Goal: Information Seeking & Learning: Learn about a topic

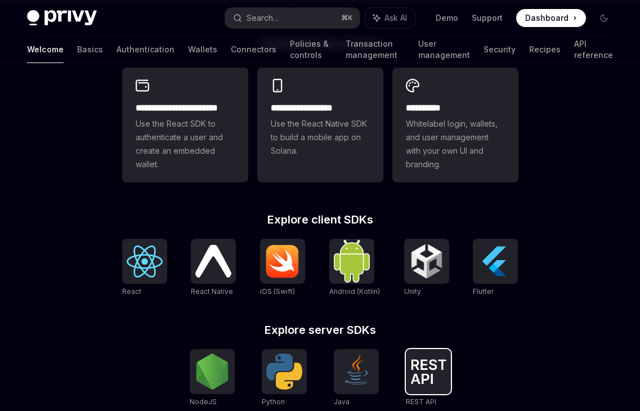
scroll to position [315, 0]
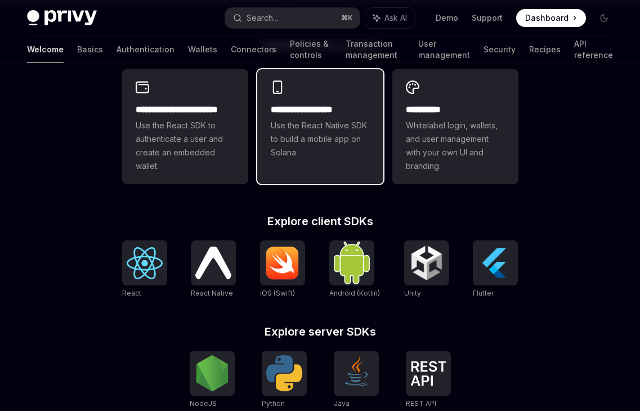
click at [338, 167] on div "**********" at bounding box center [320, 119] width 126 height 101
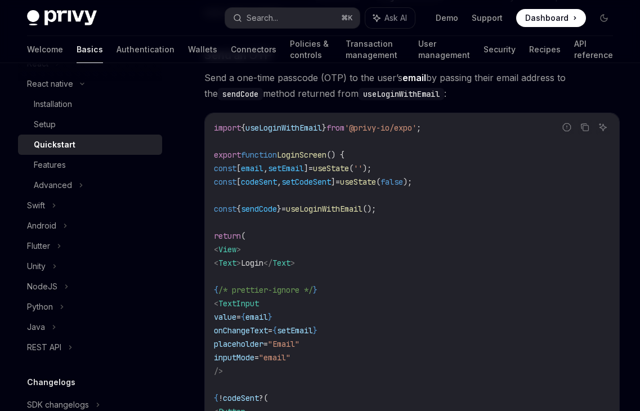
scroll to position [168, 0]
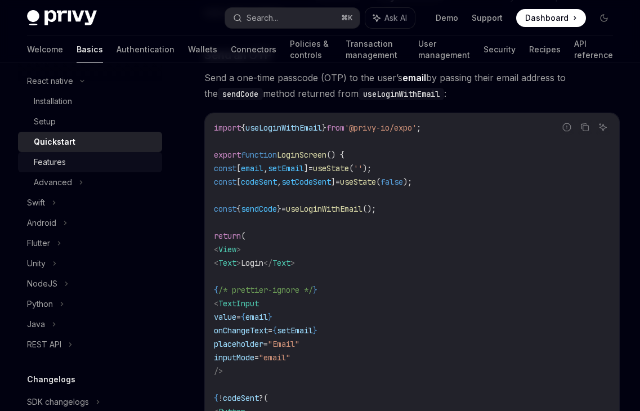
click at [58, 159] on div "Features" at bounding box center [50, 162] width 32 height 14
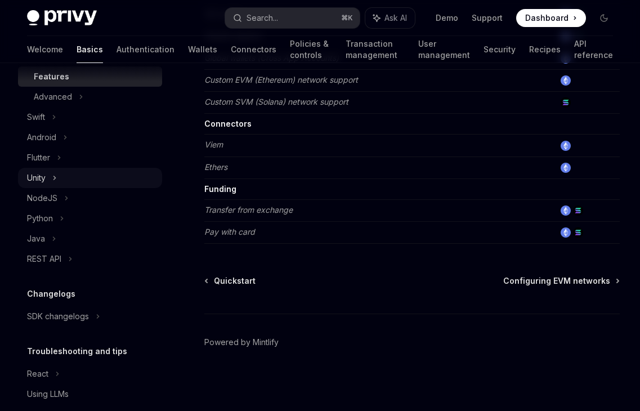
scroll to position [289, 0]
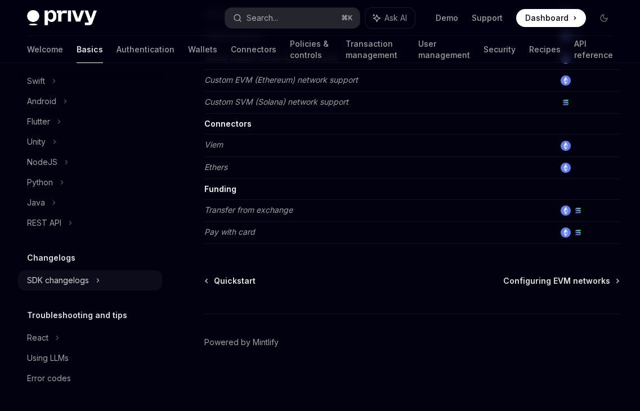
click at [60, 280] on div "SDK changelogs" at bounding box center [58, 281] width 62 height 14
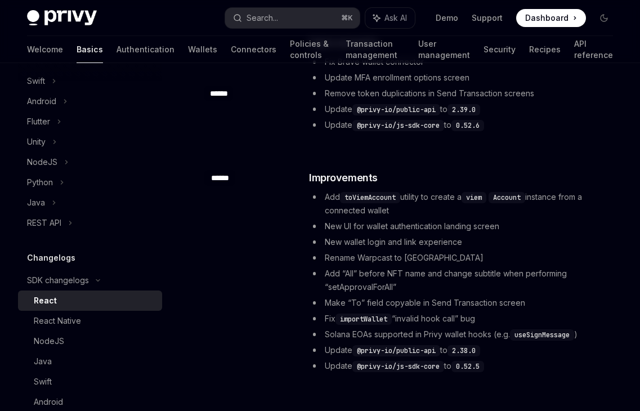
scroll to position [2476, 0]
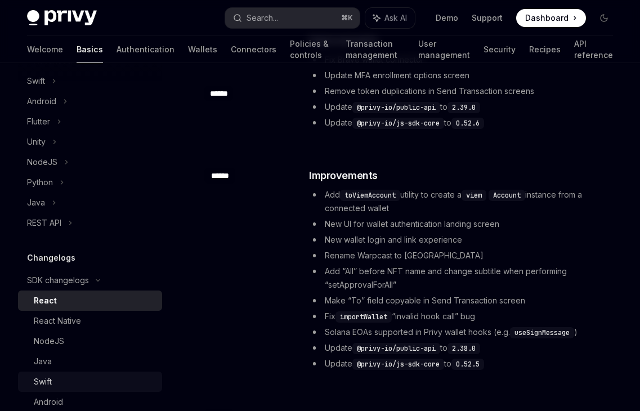
click at [50, 381] on div "Swift" at bounding box center [43, 382] width 18 height 14
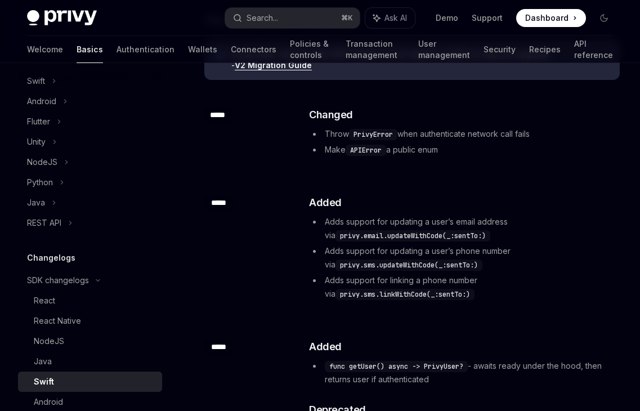
scroll to position [134, 0]
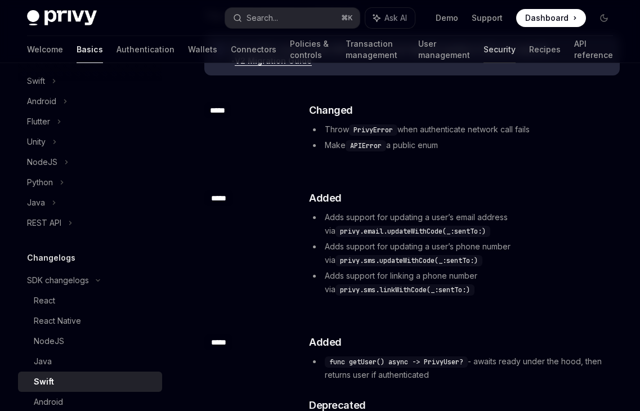
click at [502, 52] on link "Security" at bounding box center [500, 49] width 32 height 27
type textarea "*"
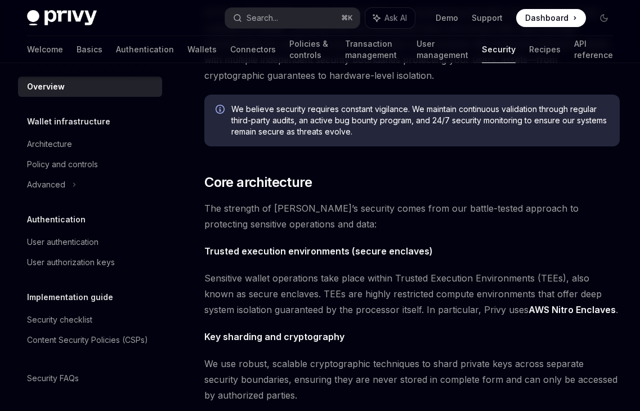
scroll to position [286, 0]
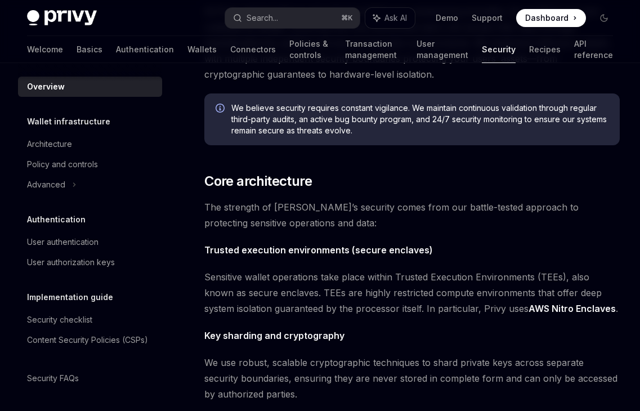
click at [556, 19] on span "Dashboard" at bounding box center [546, 17] width 43 height 11
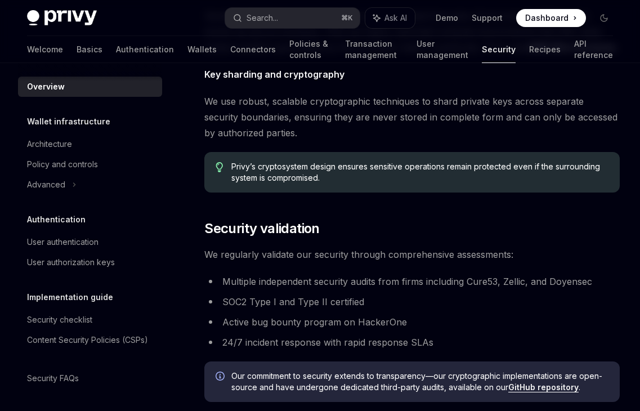
scroll to position [859, 0]
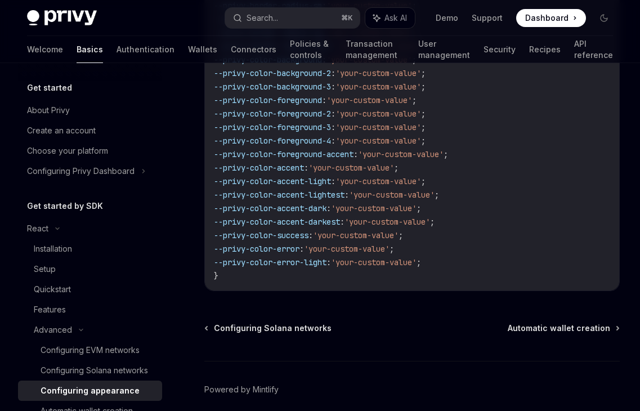
scroll to position [2931, 0]
